Goal: Find specific page/section: Find specific page/section

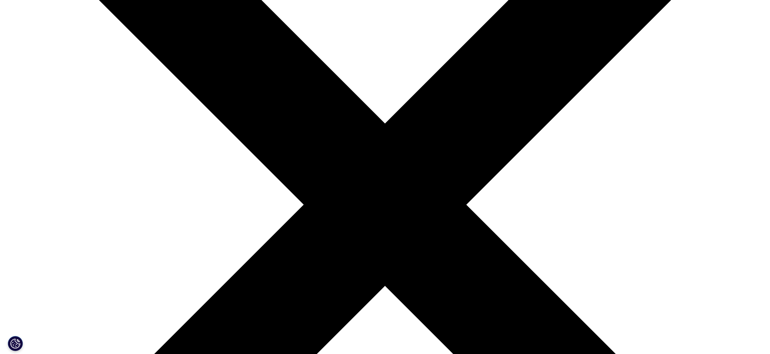
scroll to position [174, 0]
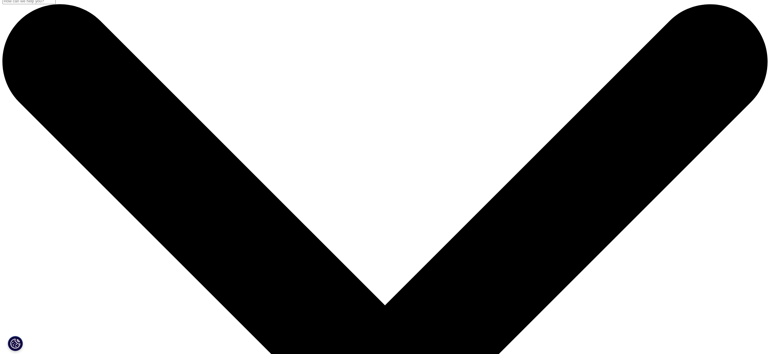
scroll to position [5, 0]
